Goal: Information Seeking & Learning: Find specific page/section

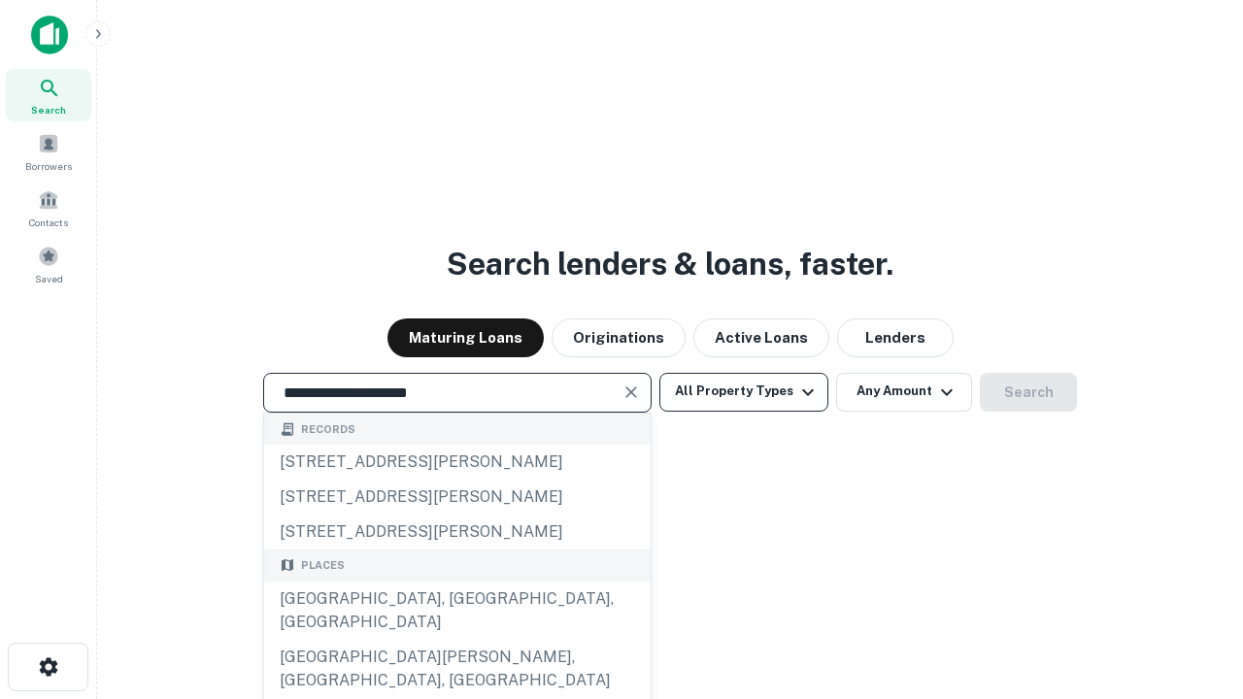
click at [456, 640] on div "[GEOGRAPHIC_DATA], [GEOGRAPHIC_DATA], [GEOGRAPHIC_DATA]" at bounding box center [457, 611] width 386 height 58
click at [744, 391] on button "All Property Types" at bounding box center [743, 392] width 169 height 39
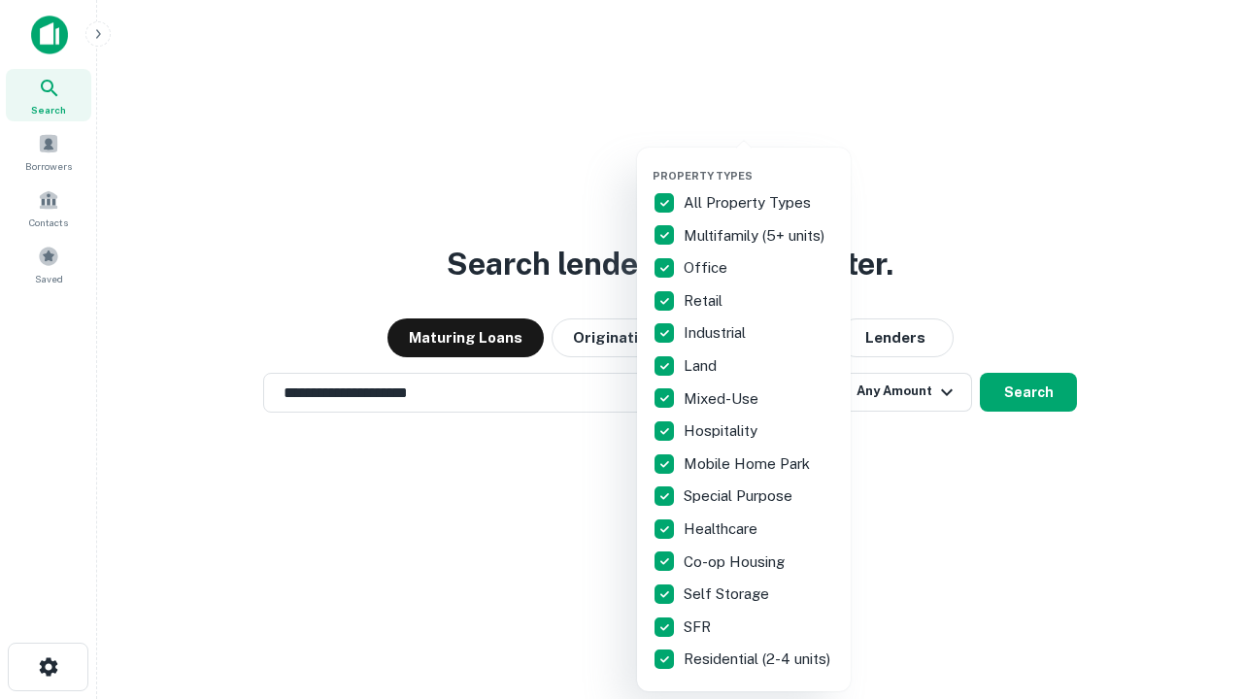
type input "**********"
click at [759, 163] on button "button" at bounding box center [759, 163] width 214 height 1
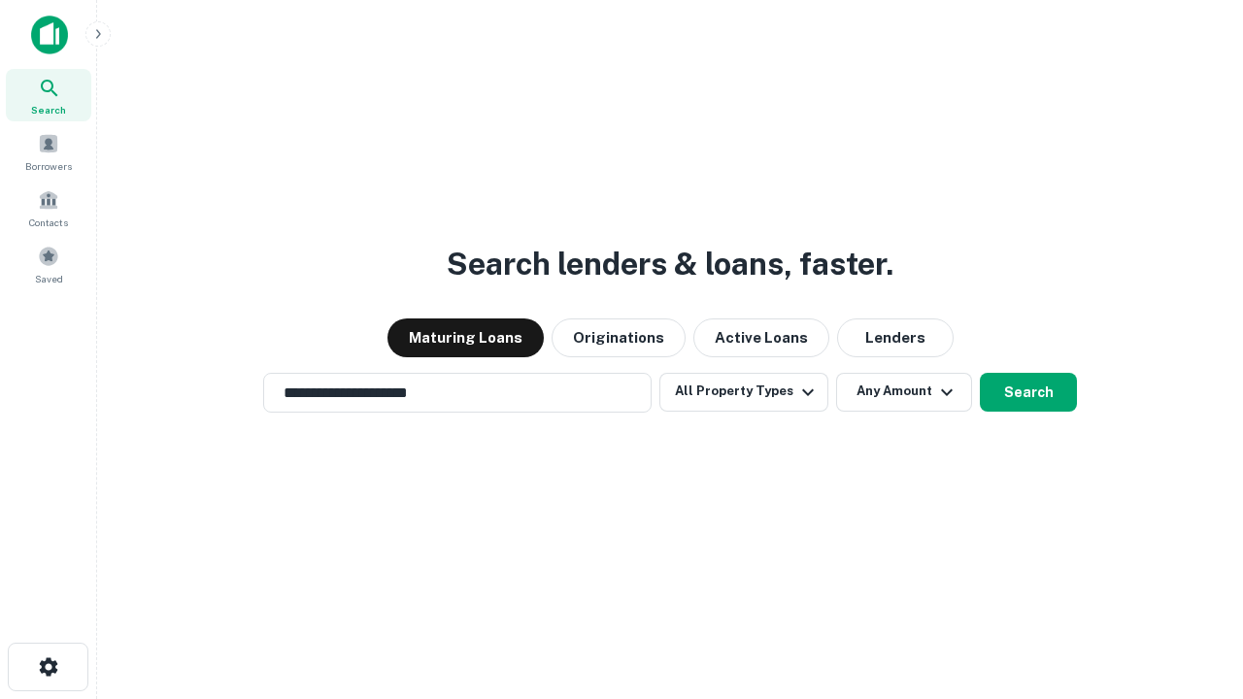
scroll to position [12, 234]
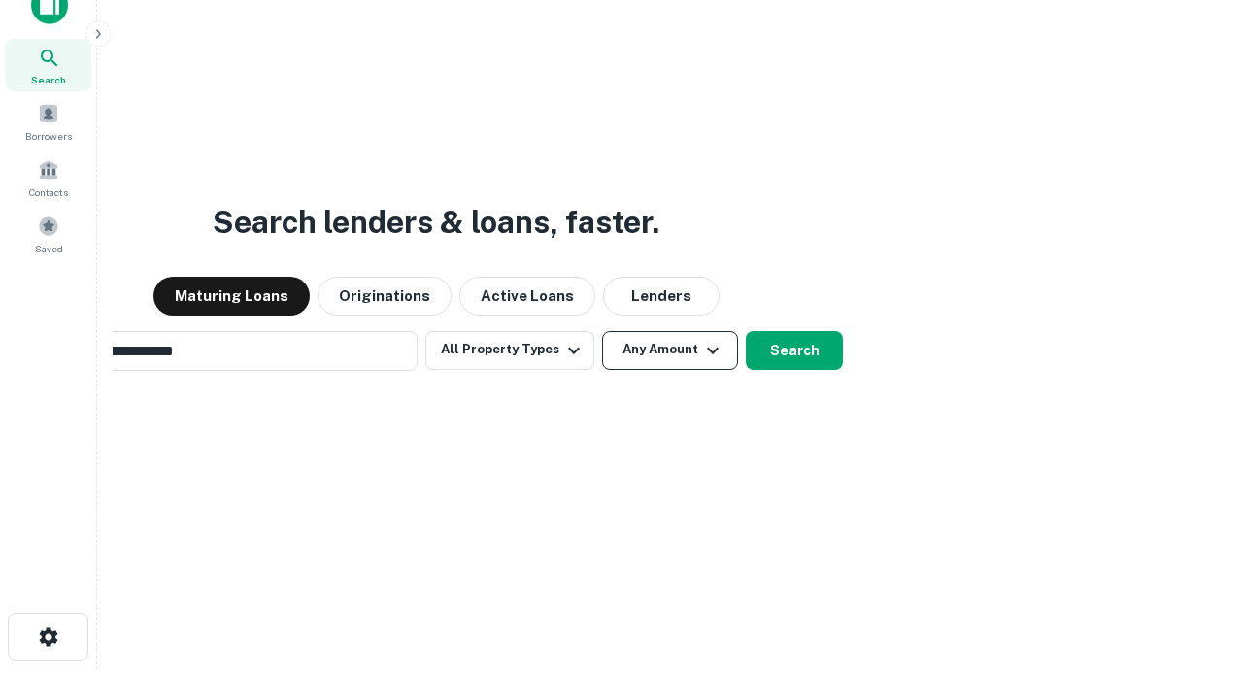
click at [602, 331] on button "Any Amount" at bounding box center [670, 350] width 136 height 39
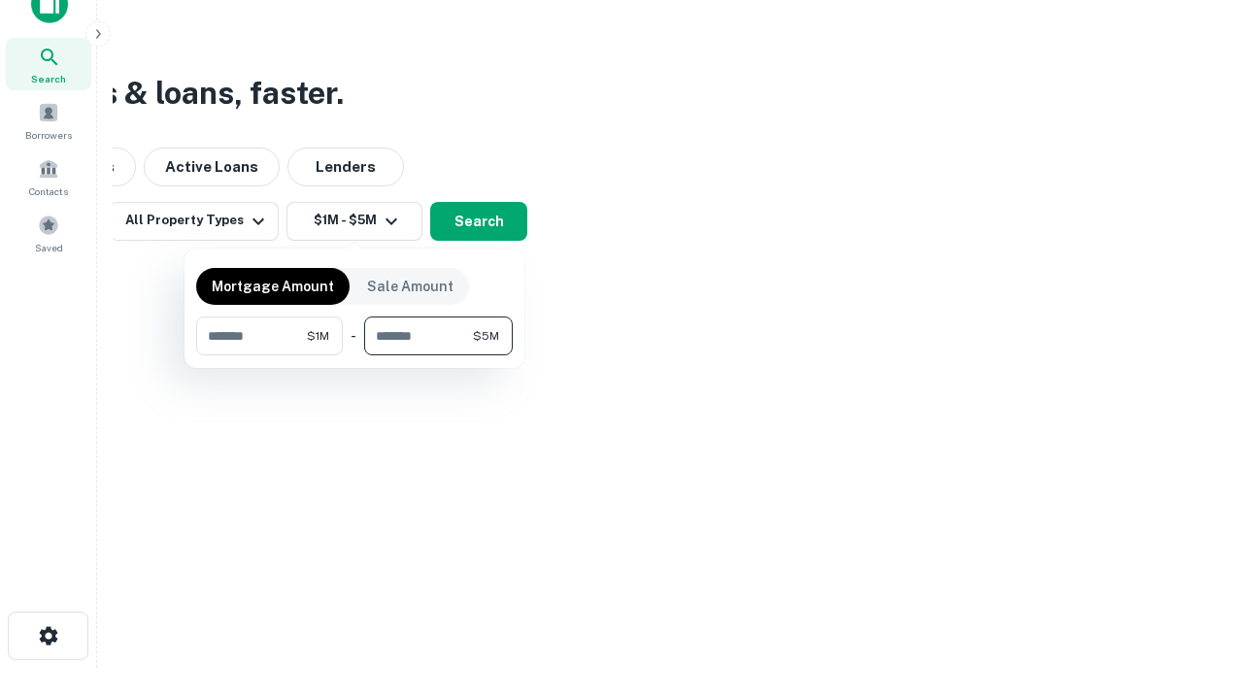
type input "*******"
click at [354, 355] on button "button" at bounding box center [354, 355] width 317 height 1
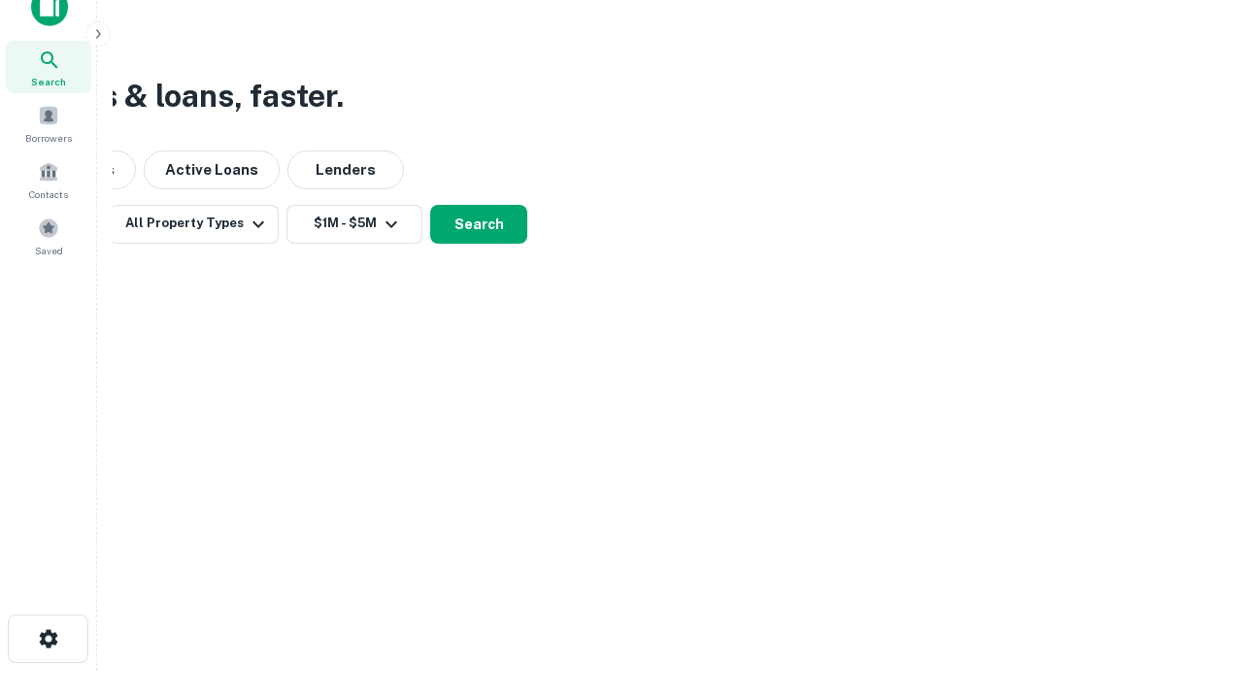
scroll to position [12, 358]
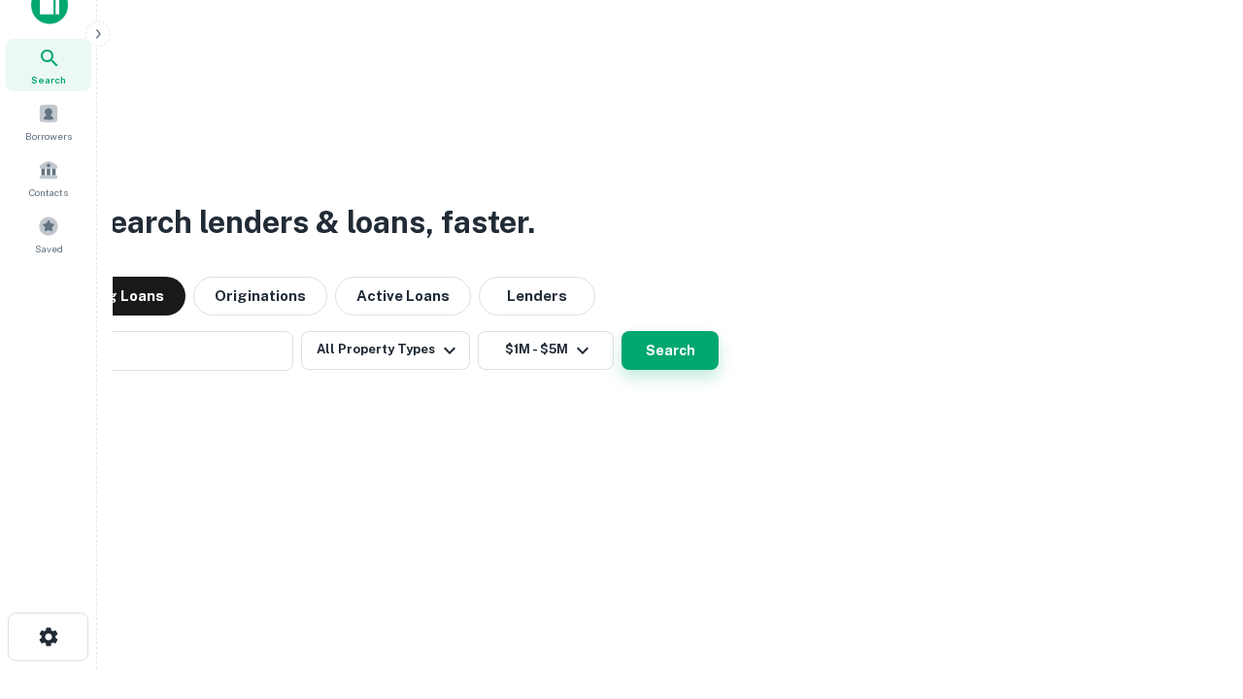
click at [621, 331] on button "Search" at bounding box center [669, 350] width 97 height 39
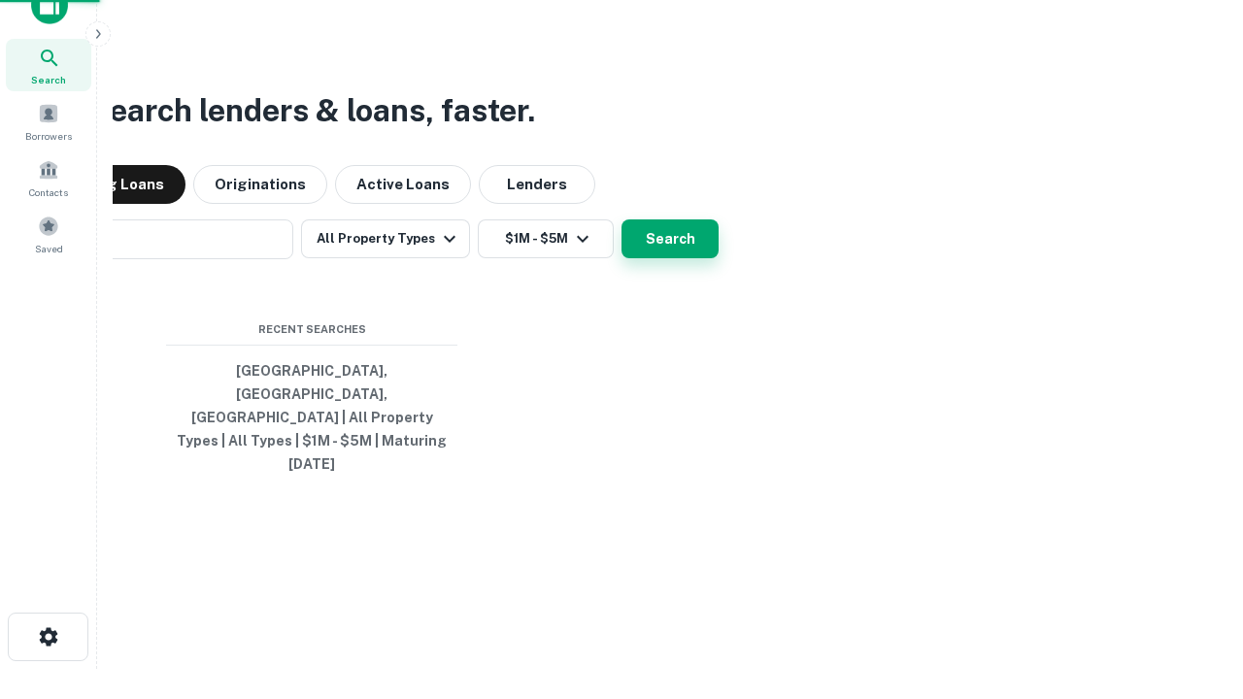
scroll to position [51, 550]
